Goal: Task Accomplishment & Management: Manage account settings

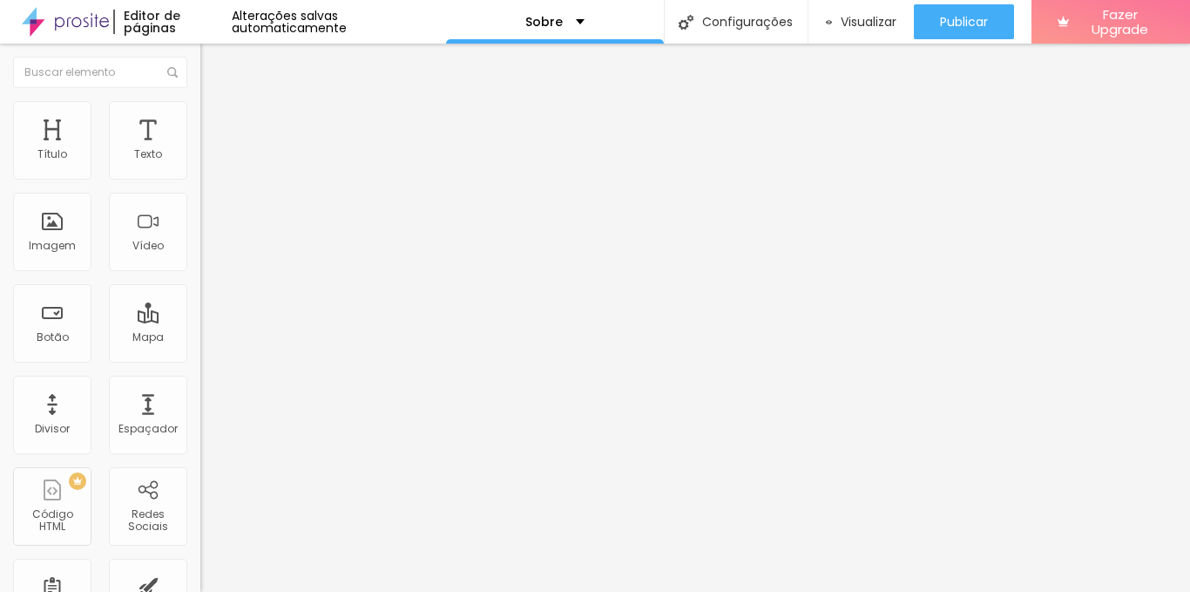
click at [216, 120] on span "Avançado" at bounding box center [245, 112] width 58 height 15
click at [200, 101] on li "Estilo" at bounding box center [300, 92] width 200 height 17
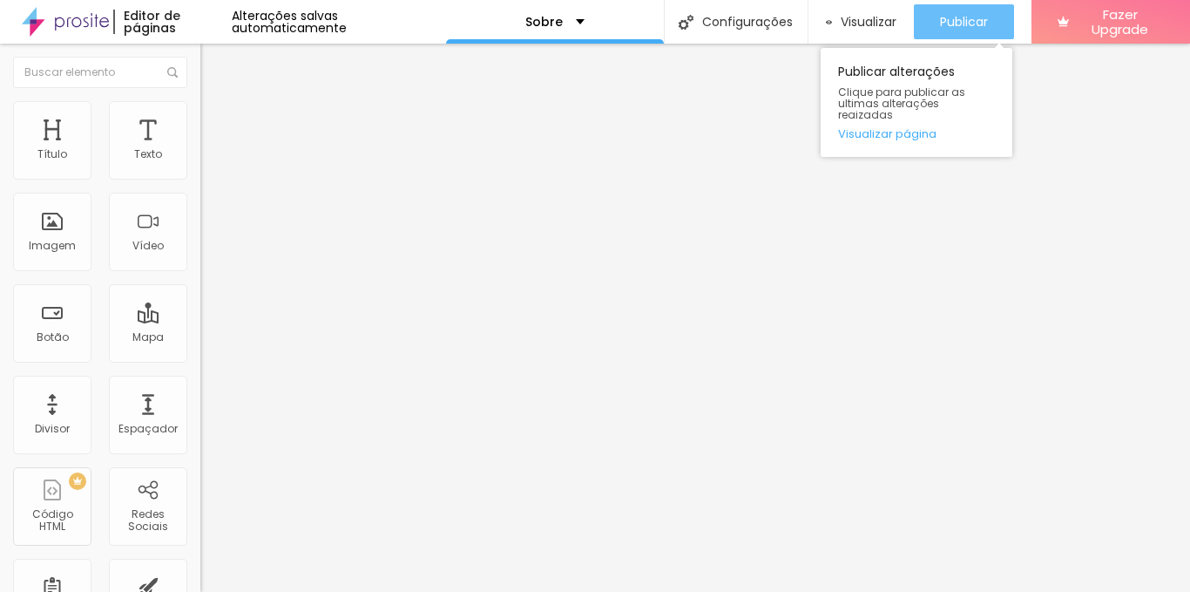
click at [973, 12] on div "Publicar" at bounding box center [964, 21] width 48 height 35
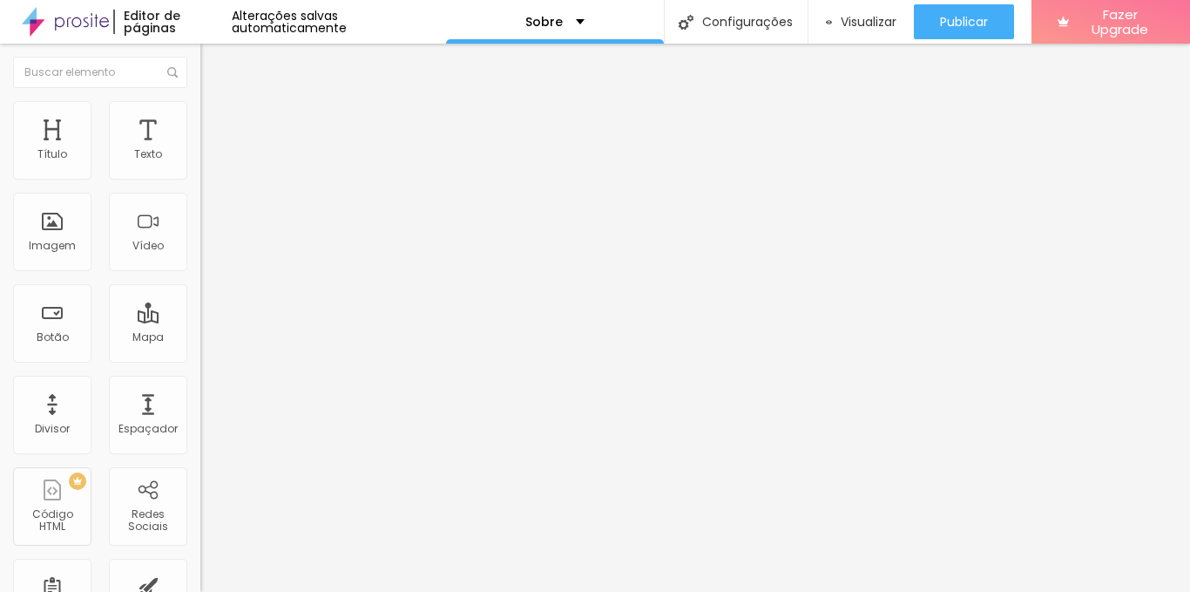
paste input "[URL][DOMAIN_NAME]"
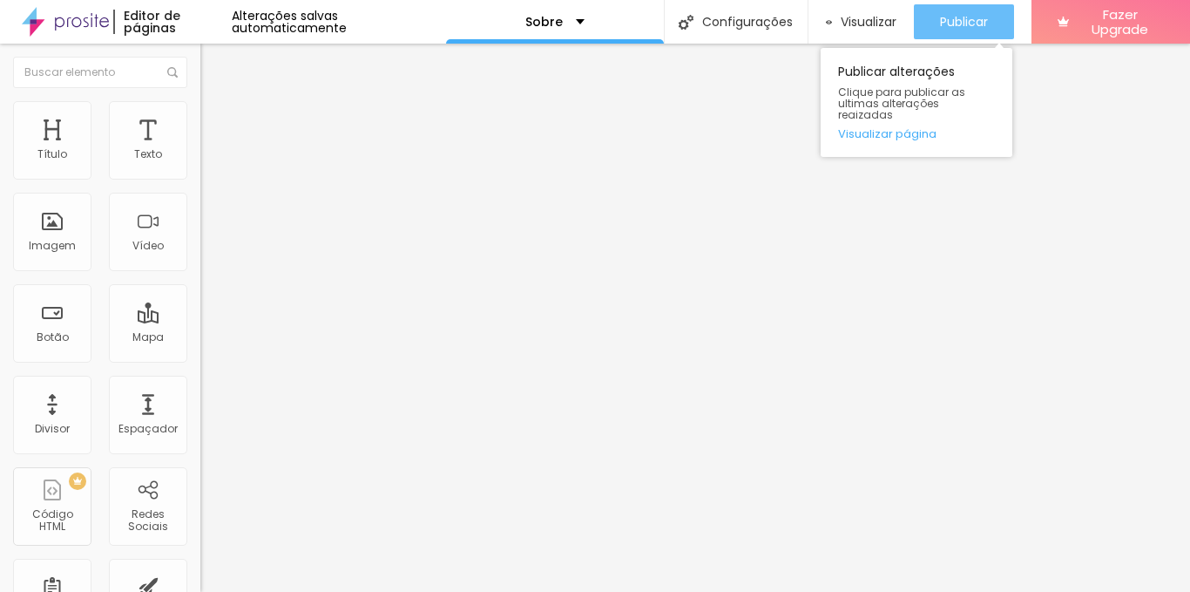
type input "https://[URL][DOMAIN_NAME]"
click at [959, 32] on div "Publicar" at bounding box center [964, 21] width 48 height 35
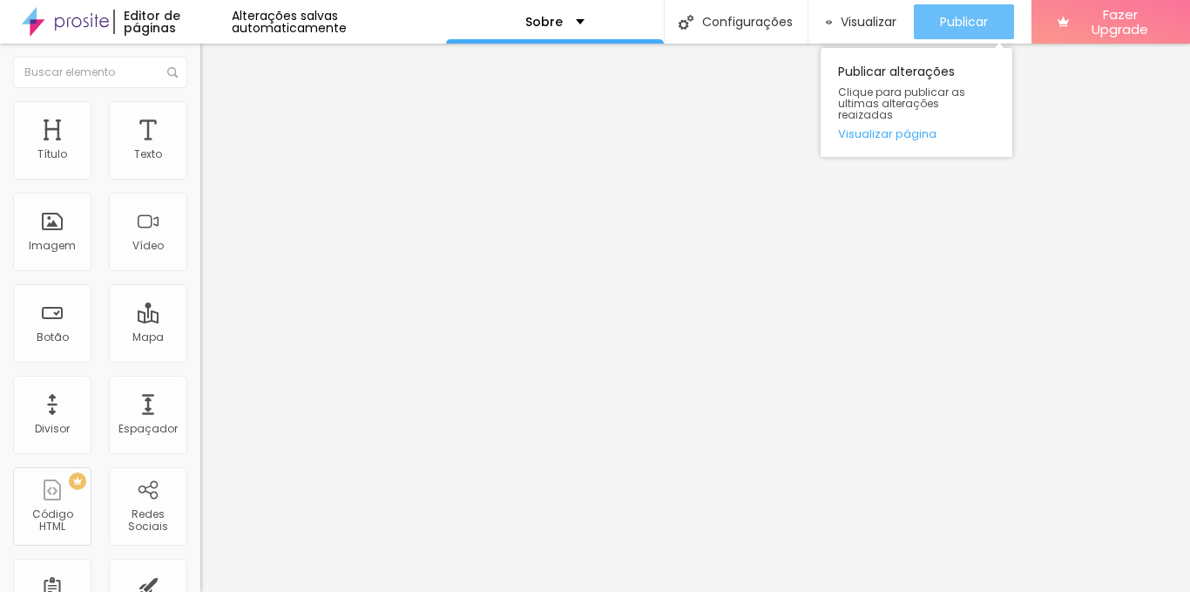
type input "[URL][DOMAIN_NAME]"
click at [951, 21] on span "Publicar" at bounding box center [964, 22] width 48 height 14
